Goal: Browse casually: Explore the website without a specific task or goal

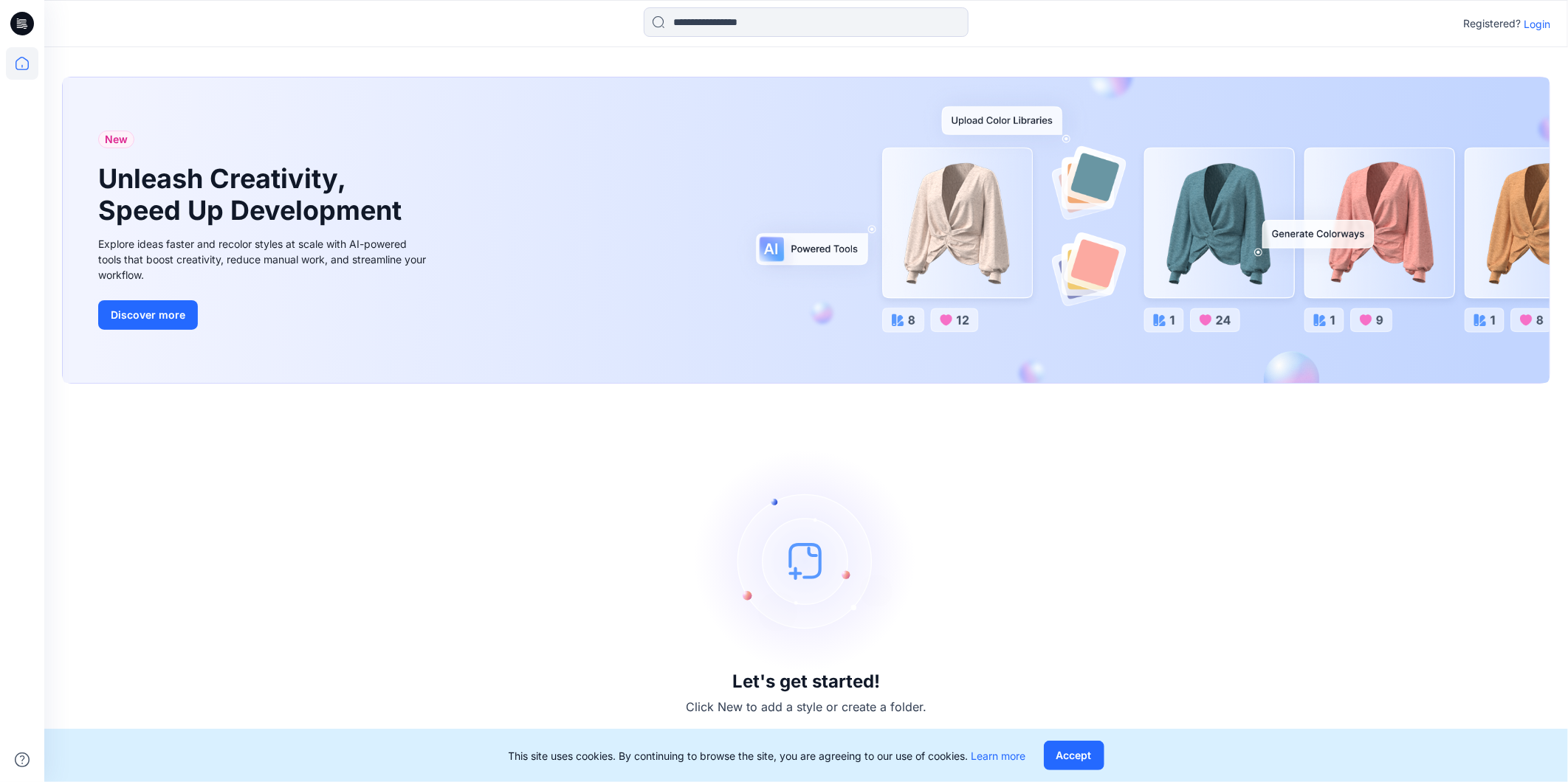
click at [19, 19] on icon at bounding box center [23, 19] width 8 height 1
click at [1067, 758] on button "Accept" at bounding box center [1074, 755] width 61 height 29
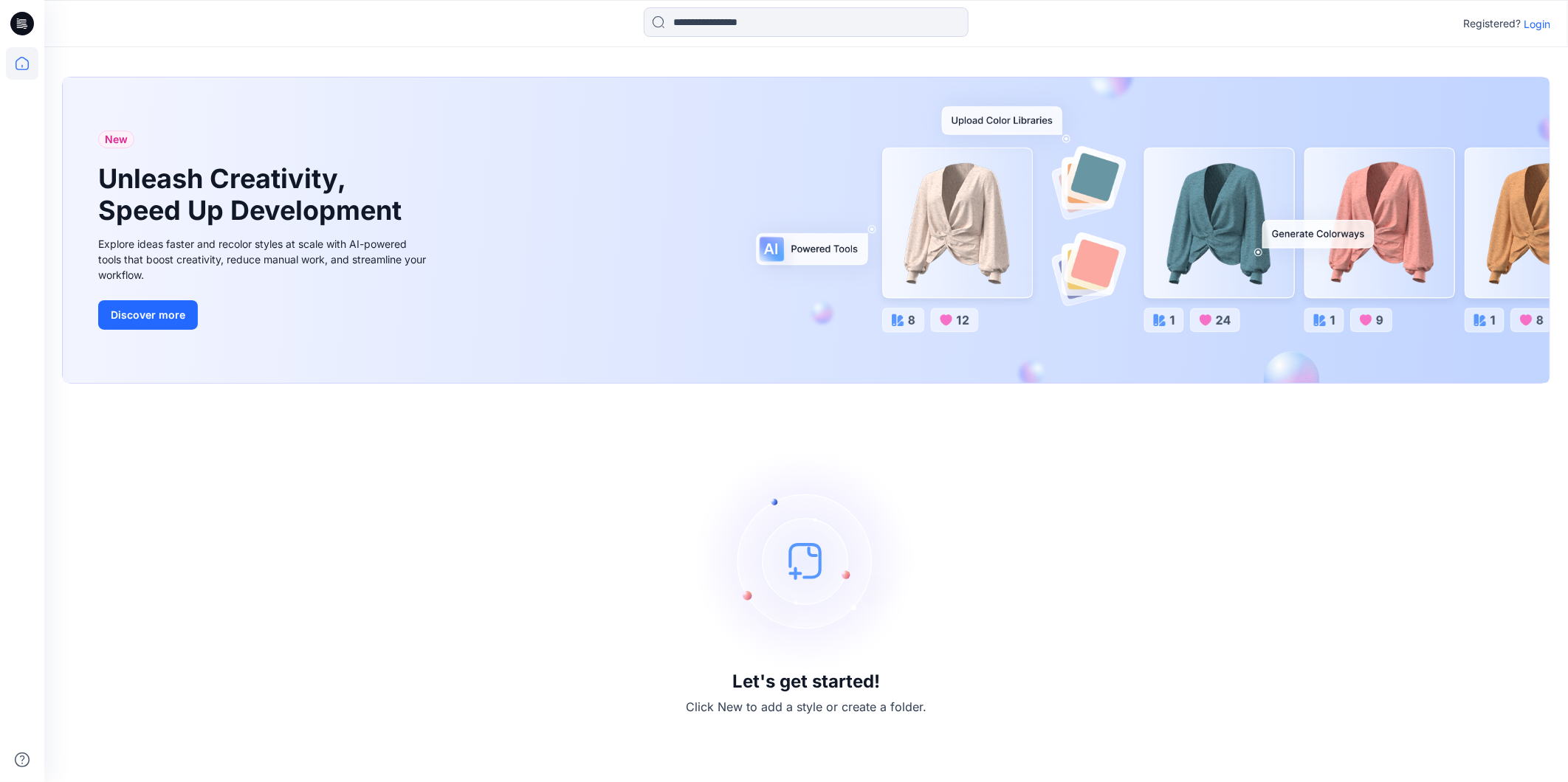
click at [1549, 25] on p "Login" at bounding box center [1538, 24] width 27 height 15
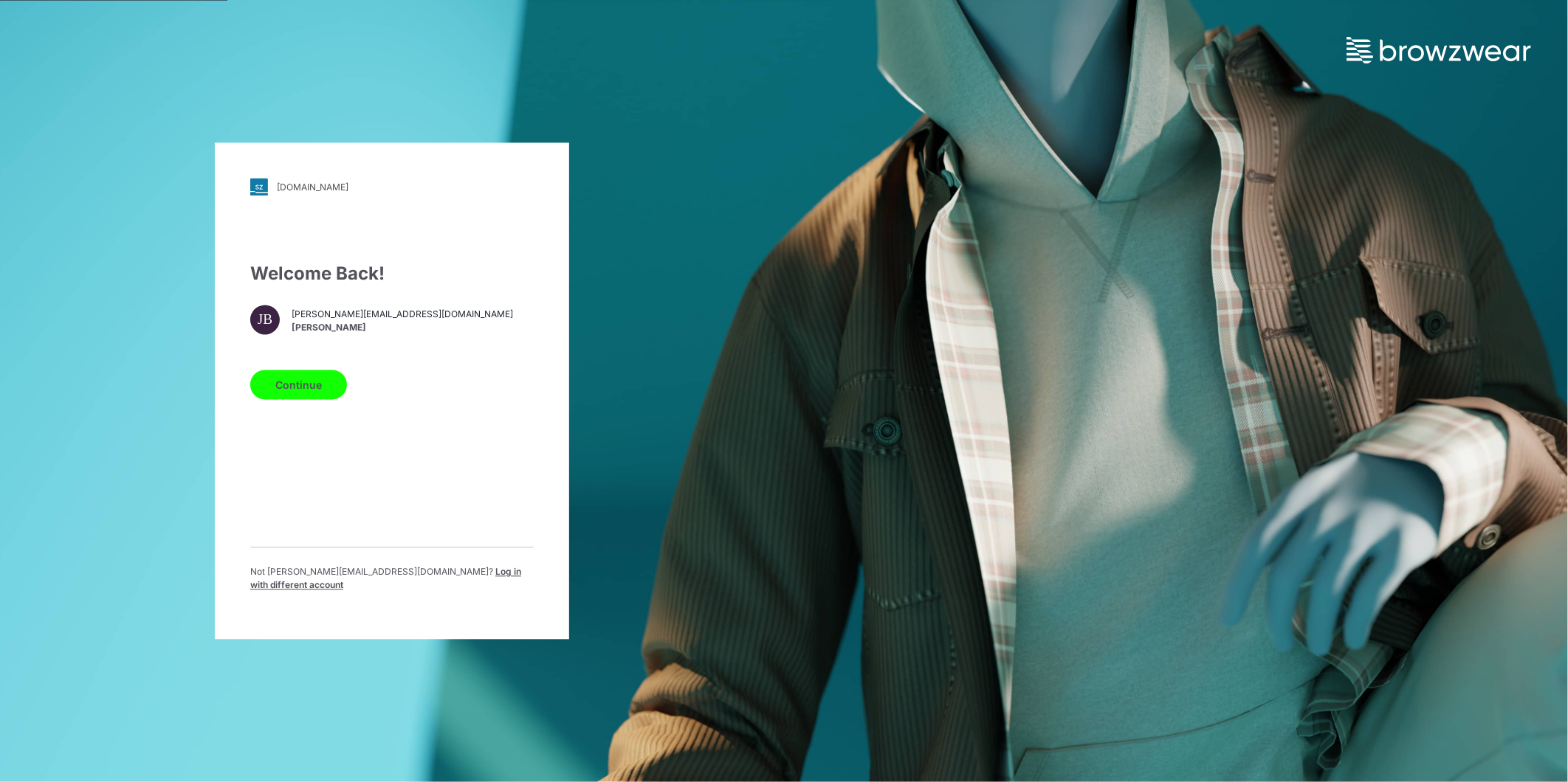
click at [301, 393] on button "Continue" at bounding box center [298, 385] width 97 height 29
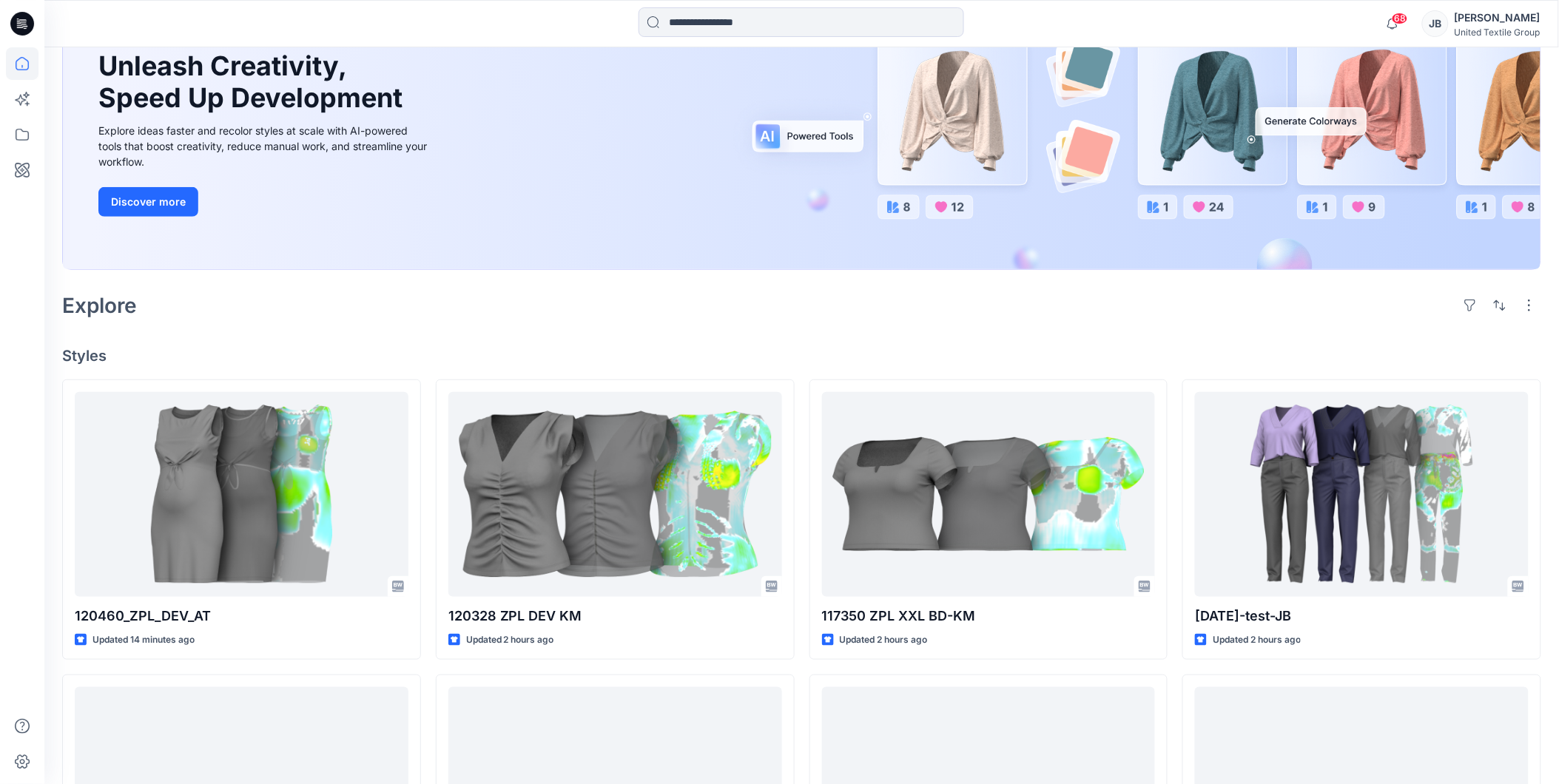
scroll to position [164, 0]
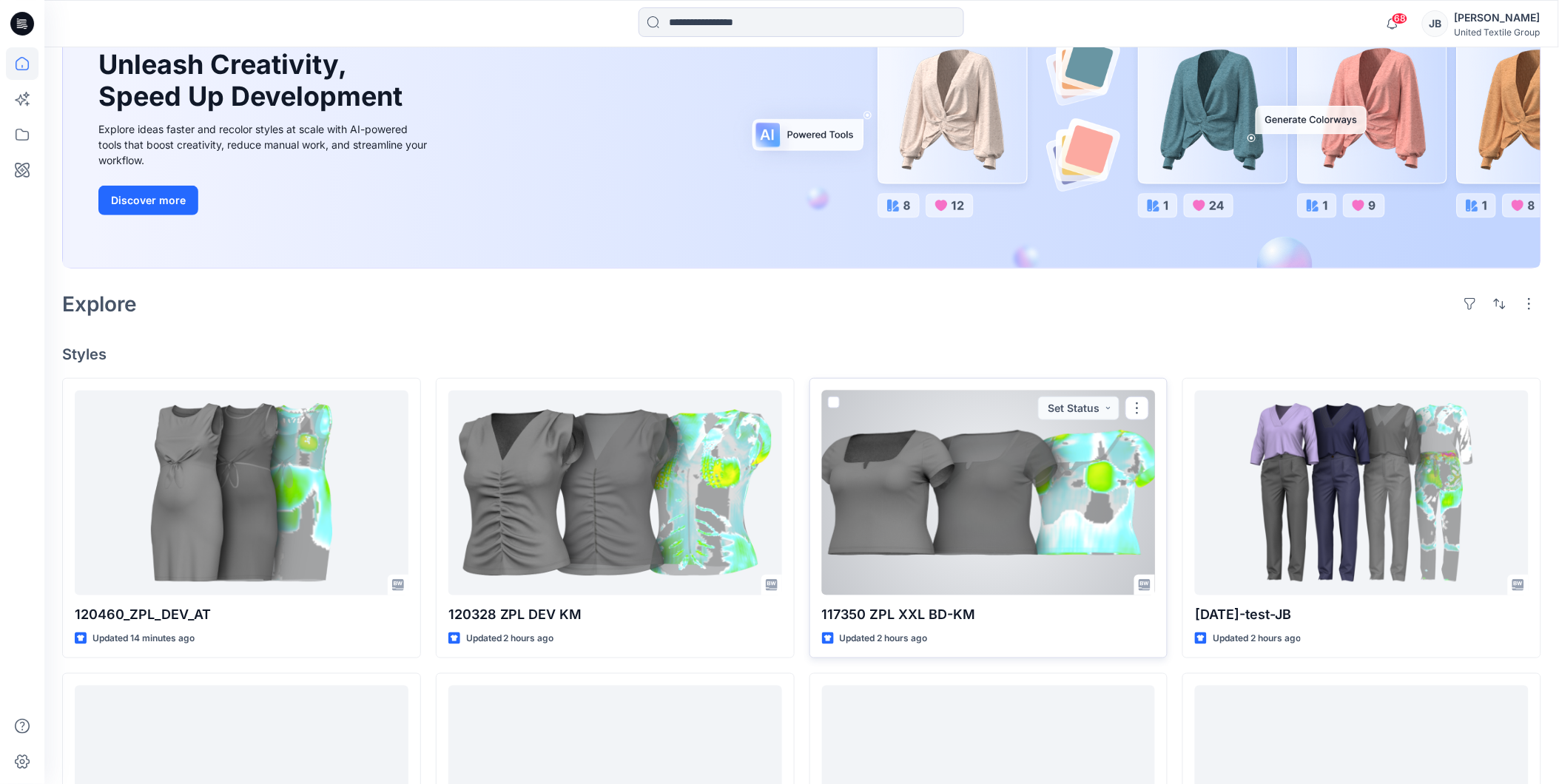
click at [951, 473] on div at bounding box center [989, 493] width 334 height 205
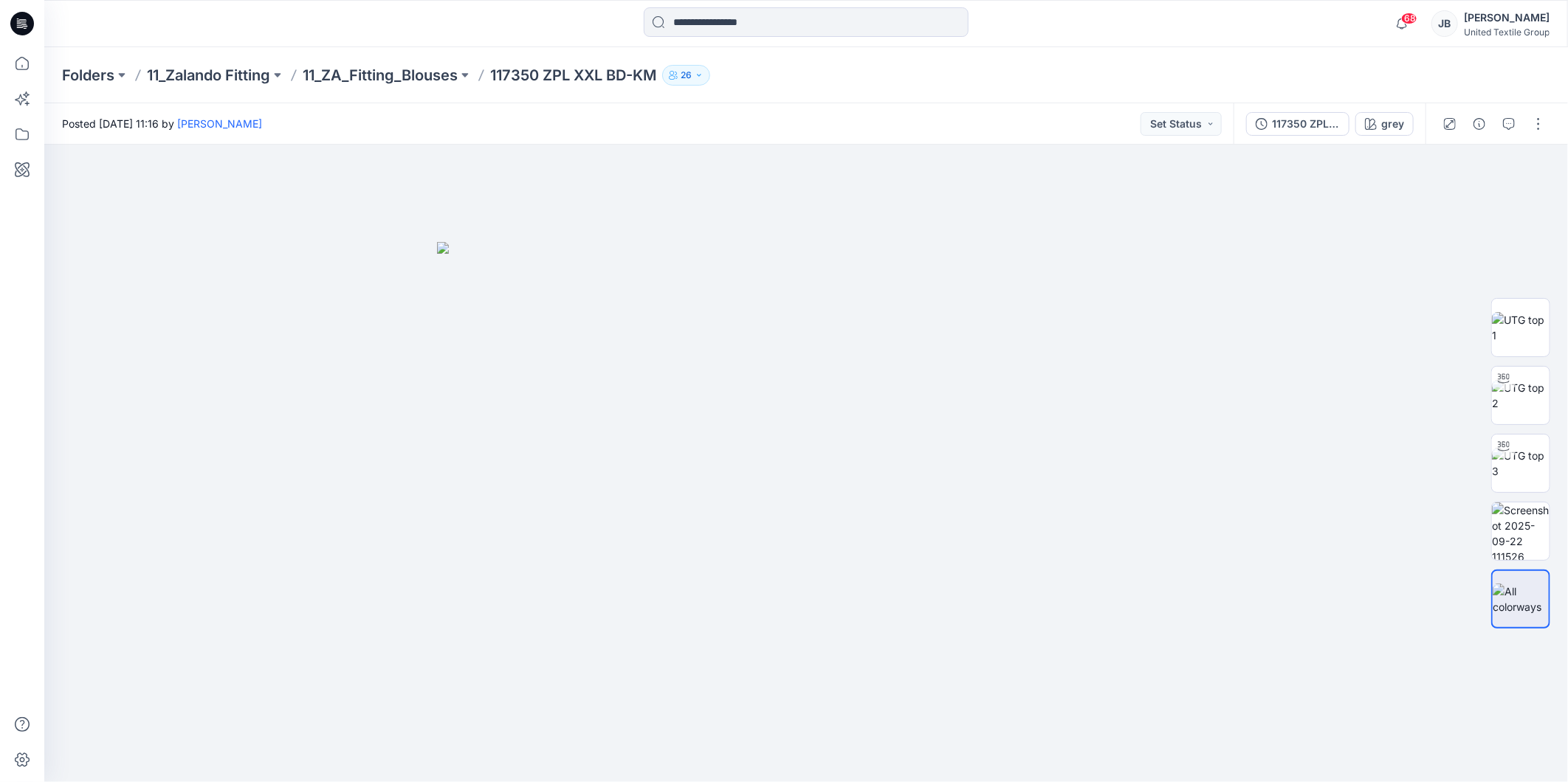
click at [18, 28] on icon at bounding box center [22, 24] width 24 height 24
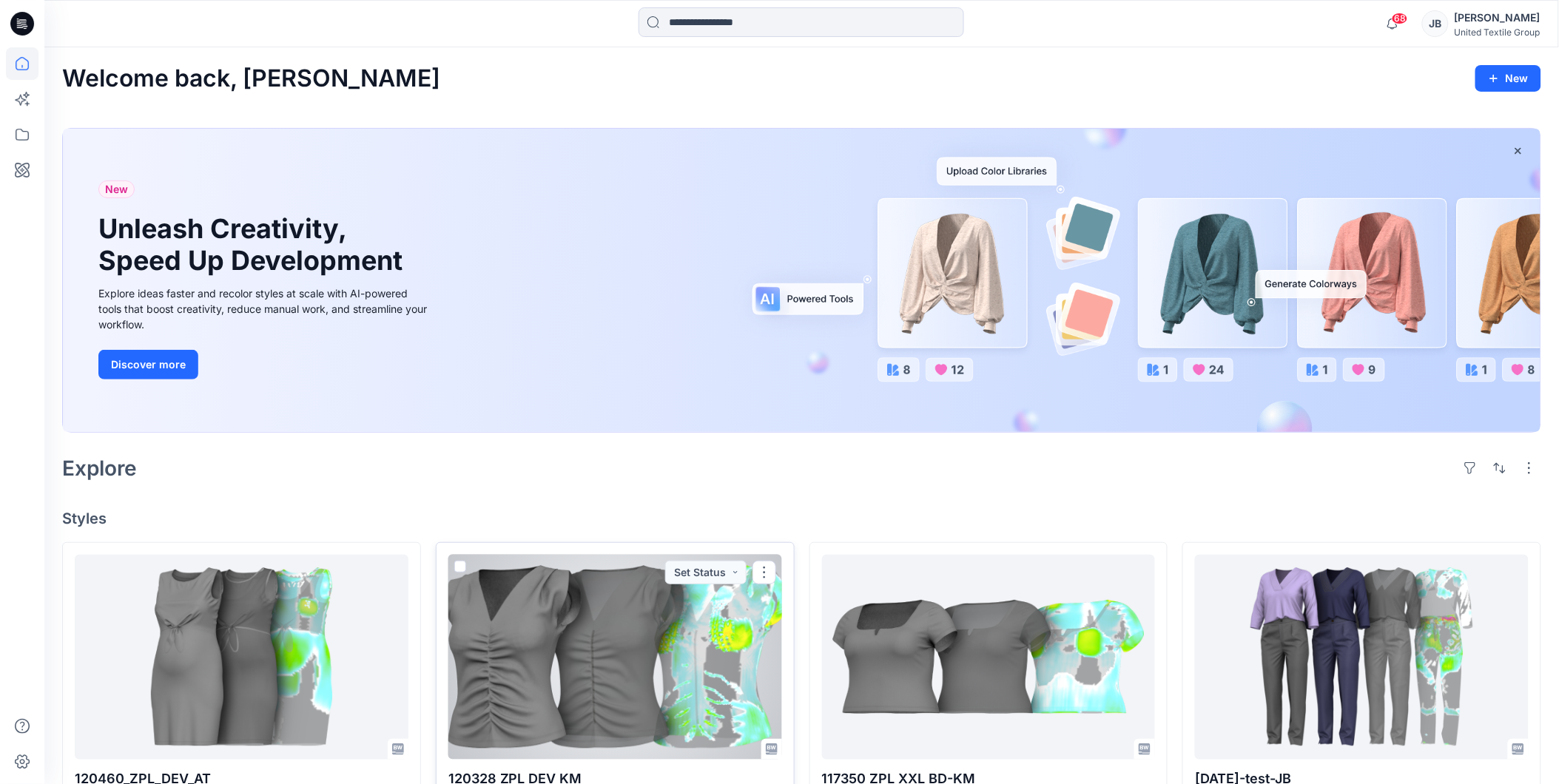
click at [561, 704] on div at bounding box center [615, 657] width 334 height 205
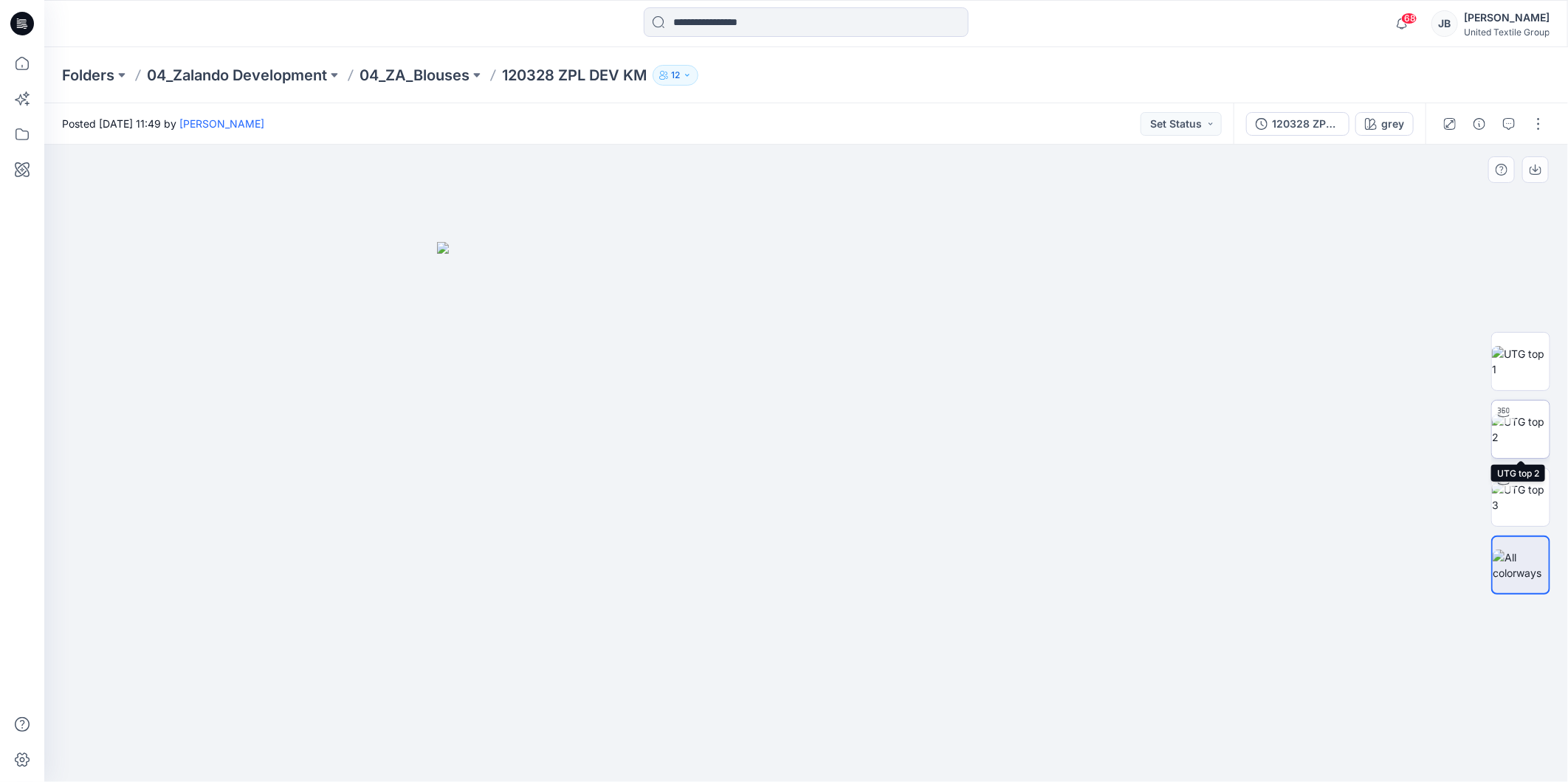
click at [1521, 426] on img at bounding box center [1521, 429] width 58 height 31
drag, startPoint x: 806, startPoint y: 758, endPoint x: 825, endPoint y: 763, distance: 19.6
click at [825, 763] on circle at bounding box center [825, 758] width 9 height 9
click at [18, 27] on icon at bounding box center [20, 27] width 7 height 1
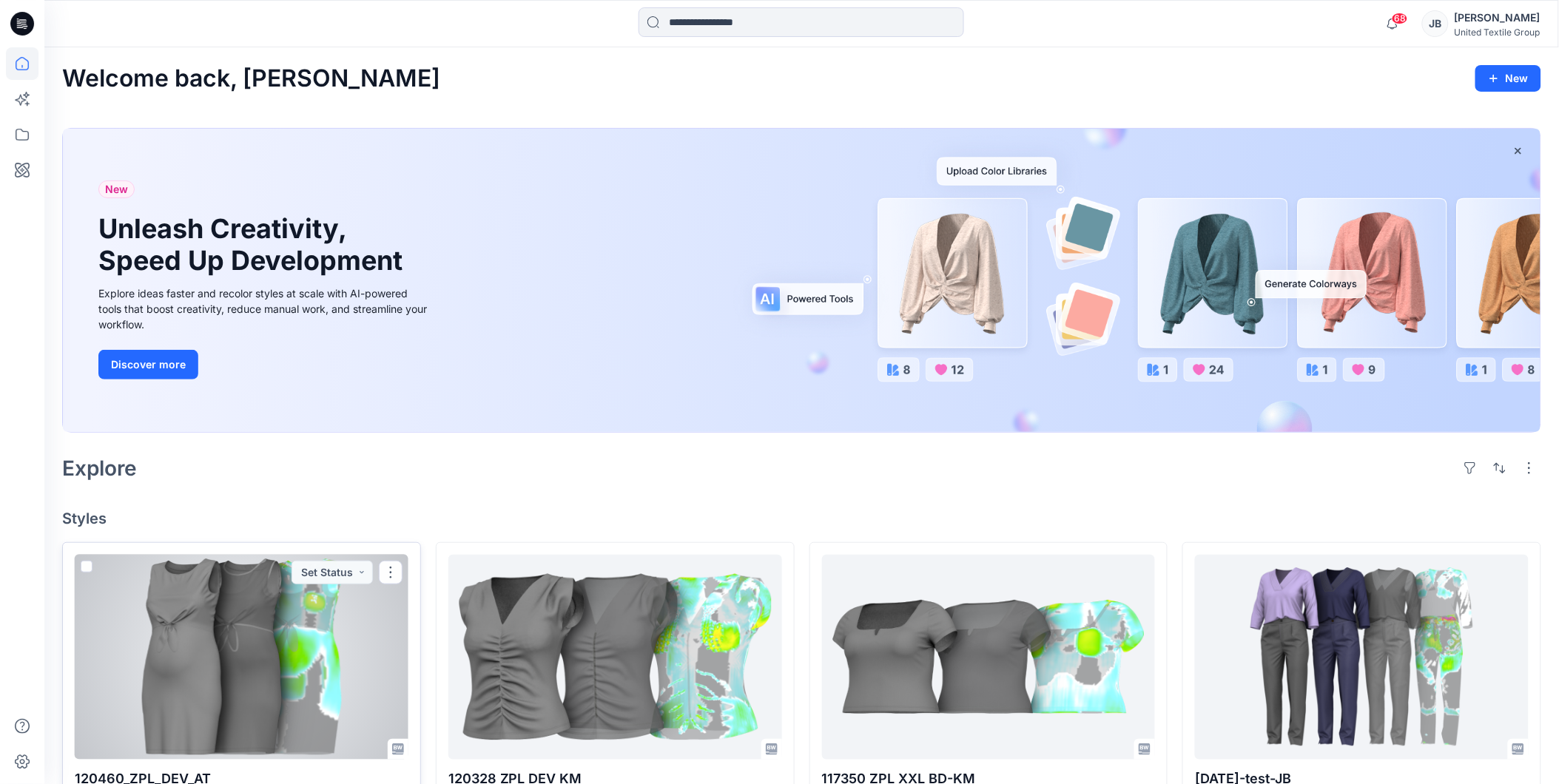
click at [286, 625] on div at bounding box center [242, 657] width 334 height 205
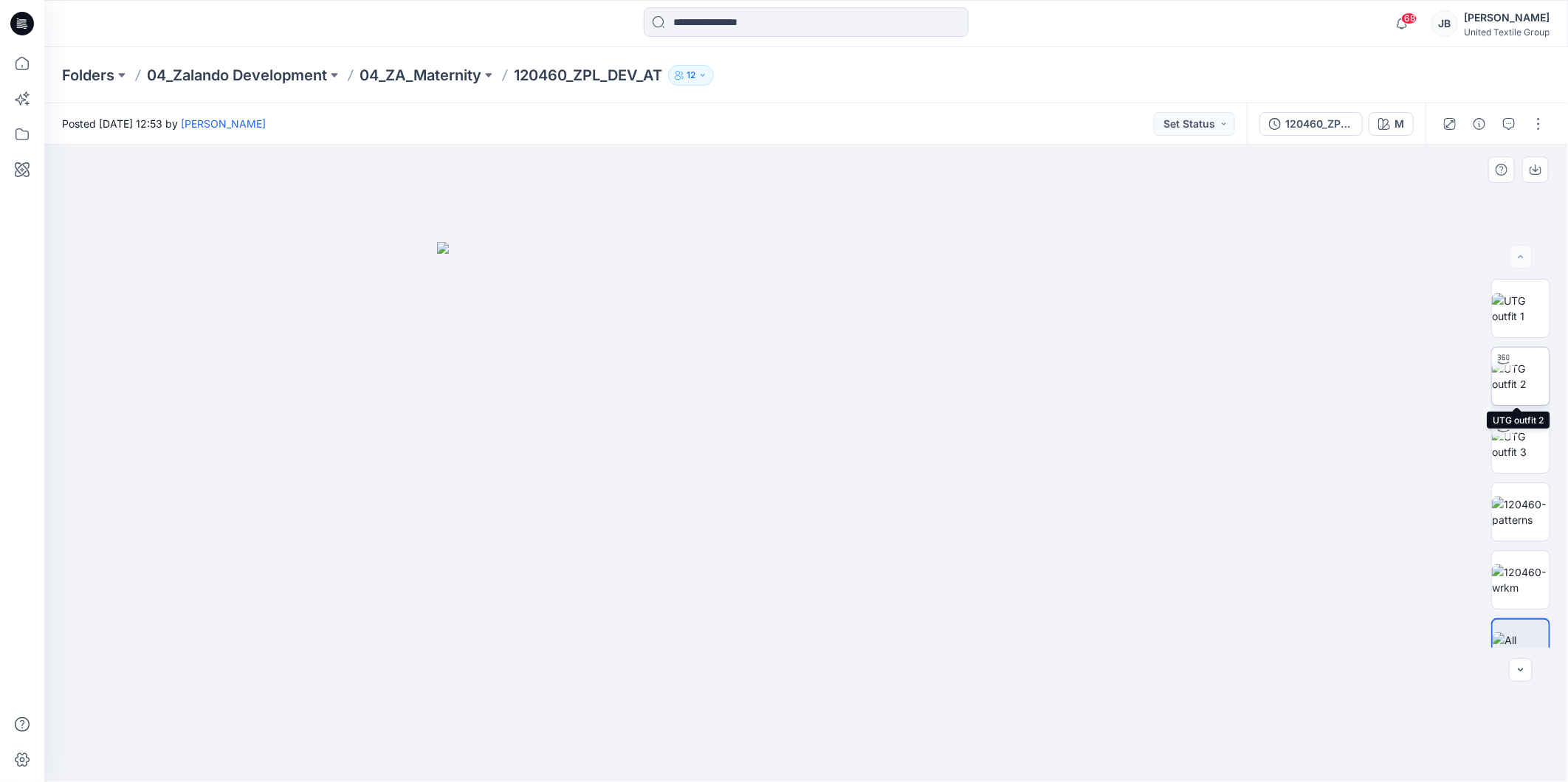
click at [1525, 373] on img at bounding box center [1521, 376] width 58 height 31
drag, startPoint x: 893, startPoint y: 296, endPoint x: 864, endPoint y: 444, distance: 150.8
drag, startPoint x: 808, startPoint y: 764, endPoint x: 624, endPoint y: 745, distance: 185.0
click at [624, 745] on icon at bounding box center [808, 738] width 447 height 55
drag, startPoint x: 628, startPoint y: 748, endPoint x: 345, endPoint y: 711, distance: 285.4
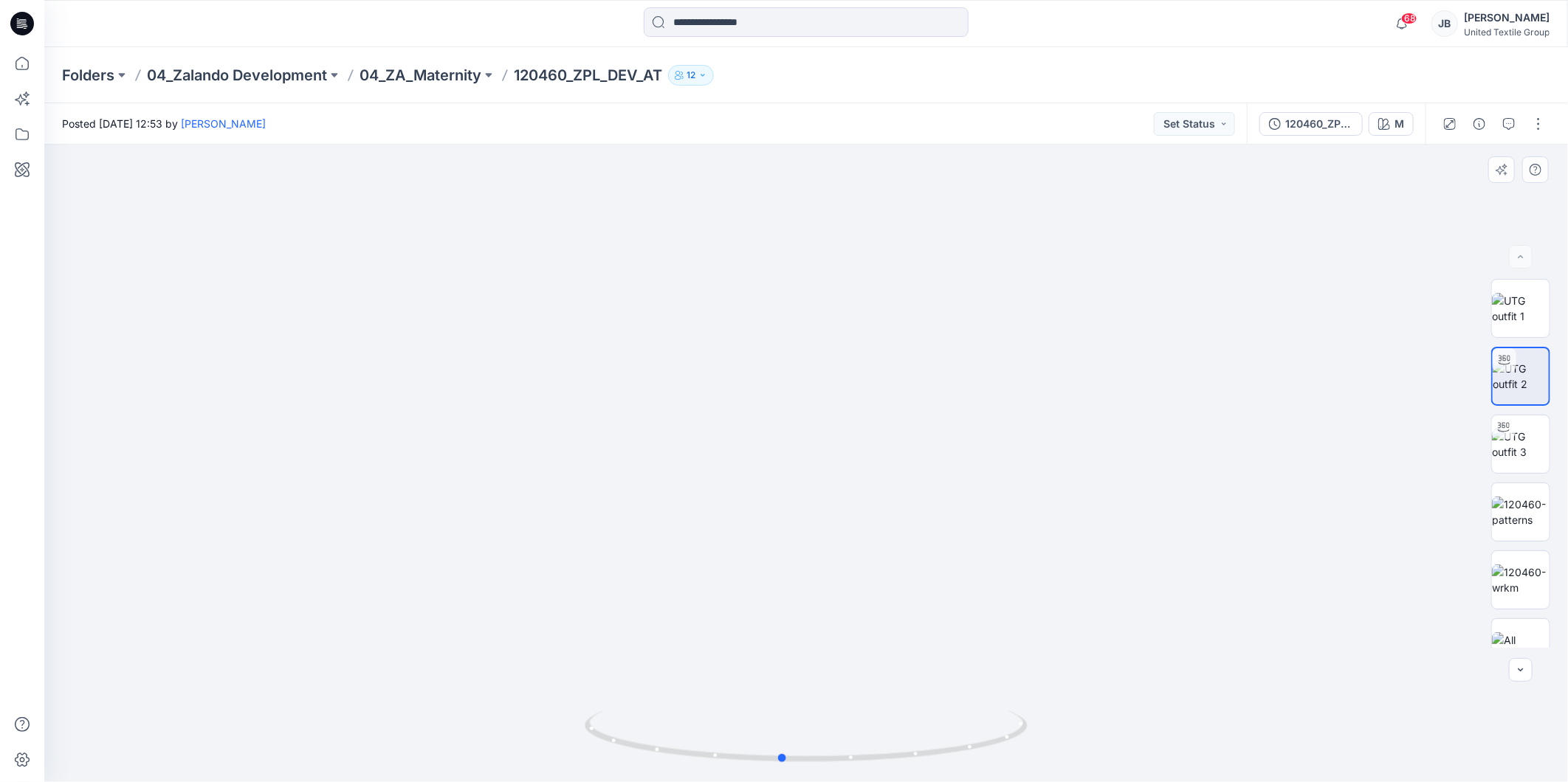
click at [345, 711] on div at bounding box center [807, 463] width 1524 height 638
click at [1385, 129] on button "M" at bounding box center [1392, 124] width 45 height 24
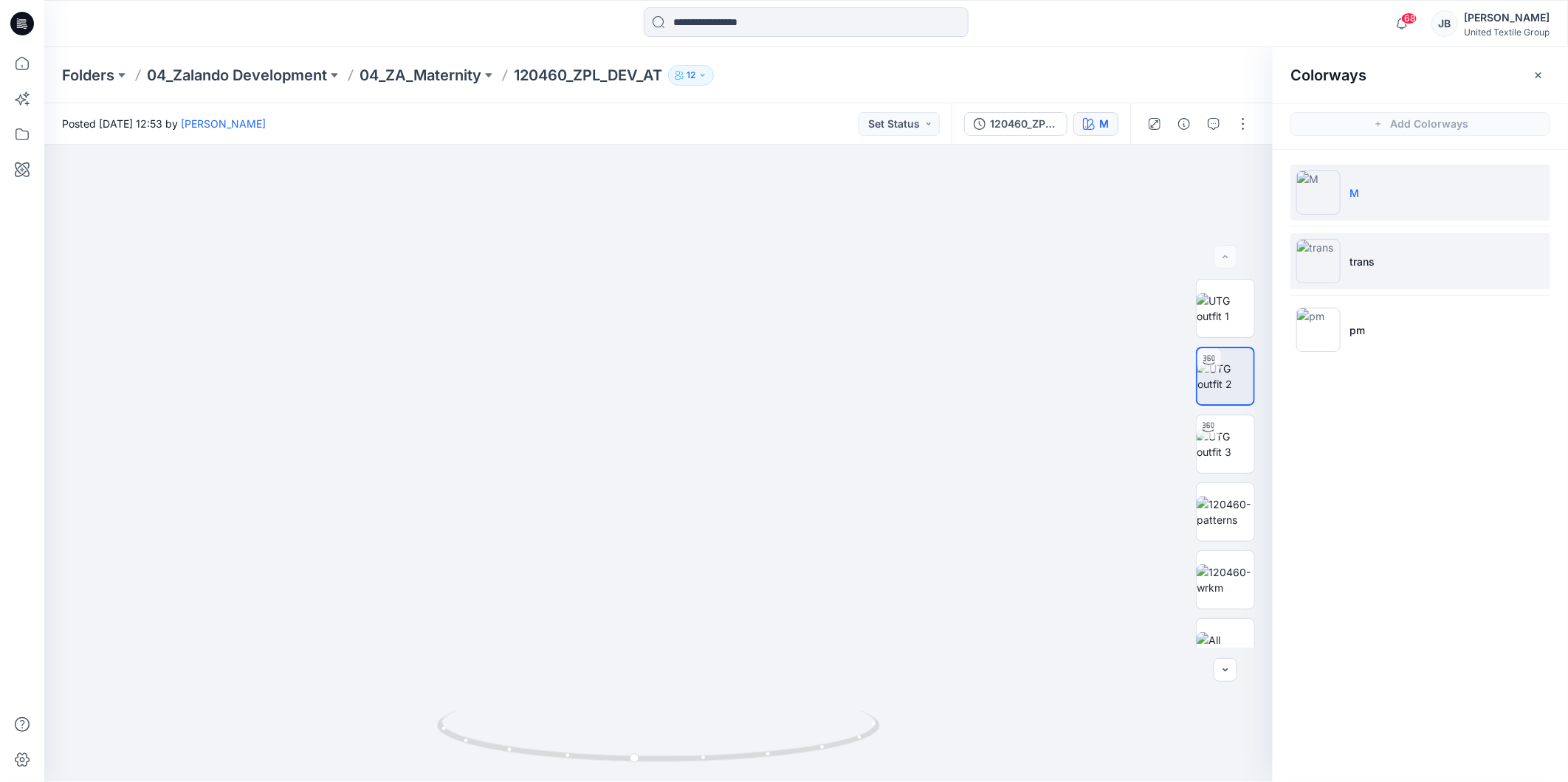
click at [1324, 266] on img at bounding box center [1318, 261] width 45 height 45
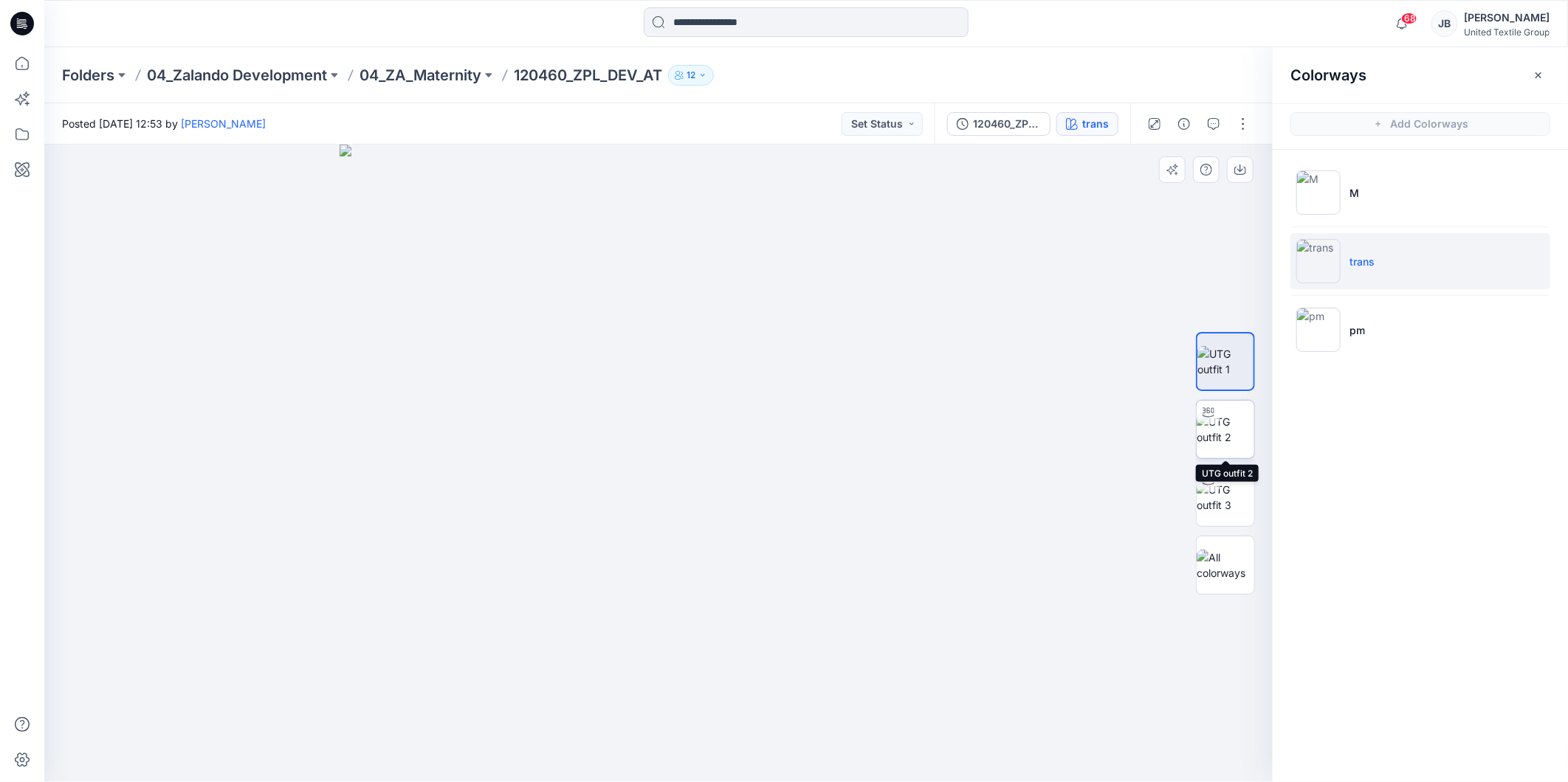
click at [1216, 424] on img at bounding box center [1225, 429] width 58 height 31
drag, startPoint x: 689, startPoint y: 291, endPoint x: 657, endPoint y: 417, distance: 130.0
drag, startPoint x: 659, startPoint y: 761, endPoint x: 645, endPoint y: 747, distance: 19.8
click at [645, 747] on icon at bounding box center [660, 738] width 447 height 55
click at [19, 20] on icon at bounding box center [22, 24] width 24 height 24
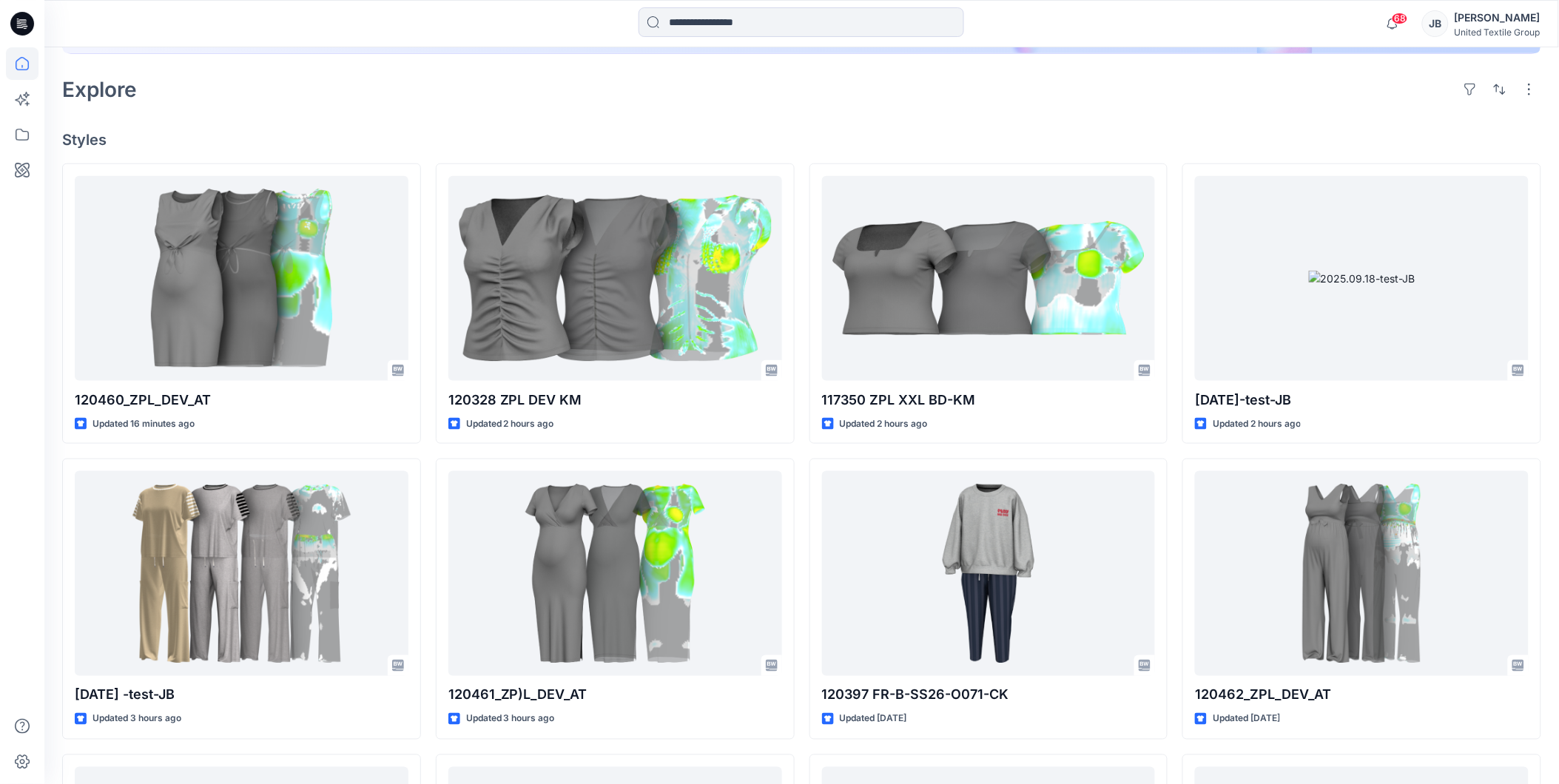
scroll to position [411, 0]
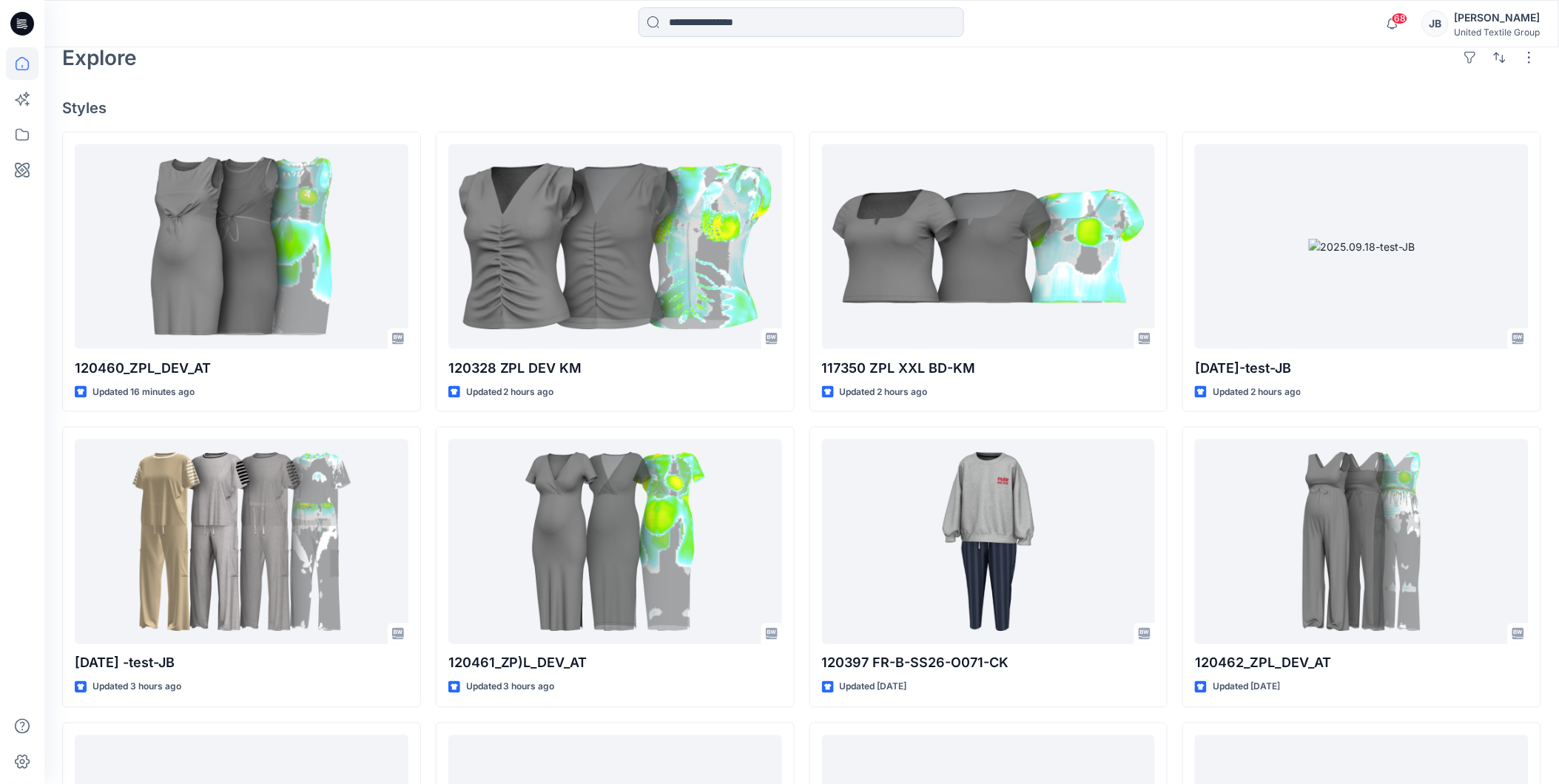
click at [740, 88] on div "Welcome back, [PERSON_NAME] New New Unleash Creativity, Speed Up Development Ex…" at bounding box center [802, 355] width 1515 height 1437
